Goal: Subscribe to service/newsletter

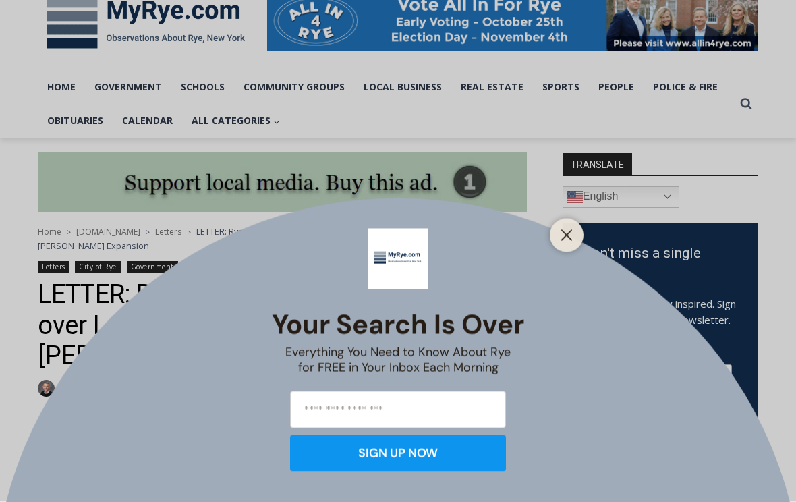
click at [402, 412] on input "email" at bounding box center [398, 409] width 216 height 37
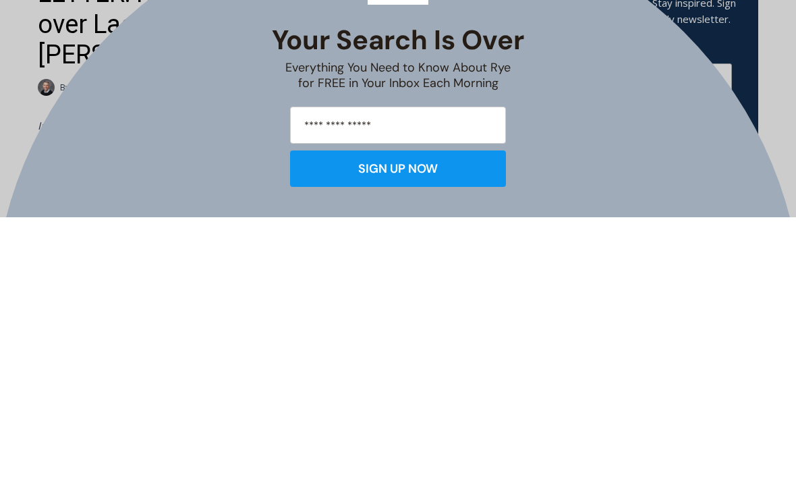
type input "**********"
click at [424, 435] on button "SIGN UP NOW" at bounding box center [398, 453] width 216 height 36
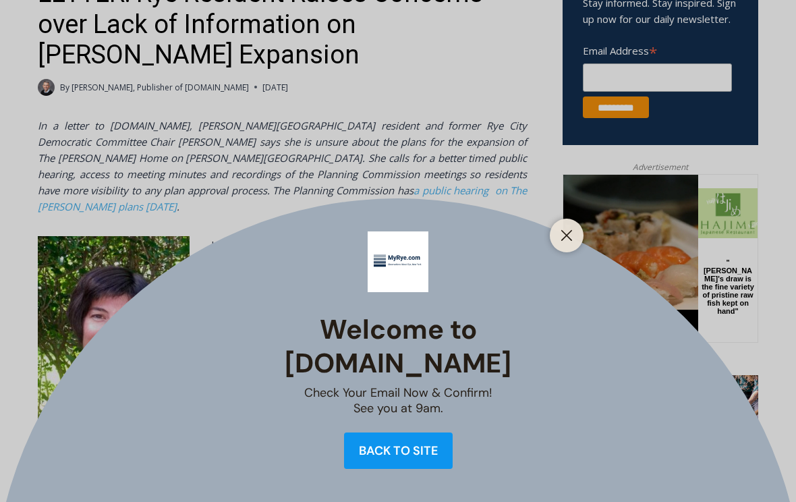
click at [566, 235] on line "Close" at bounding box center [566, 235] width 9 height 9
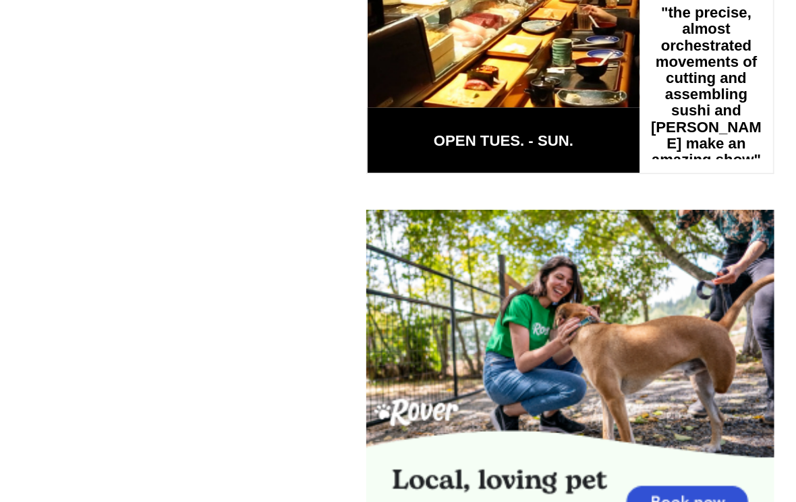
scroll to position [2161, 0]
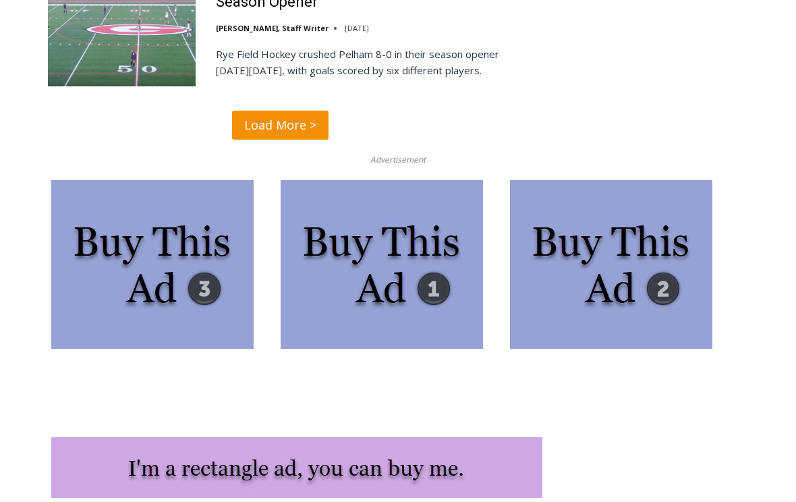
scroll to position [3653, 0]
